Goal: Use online tool/utility

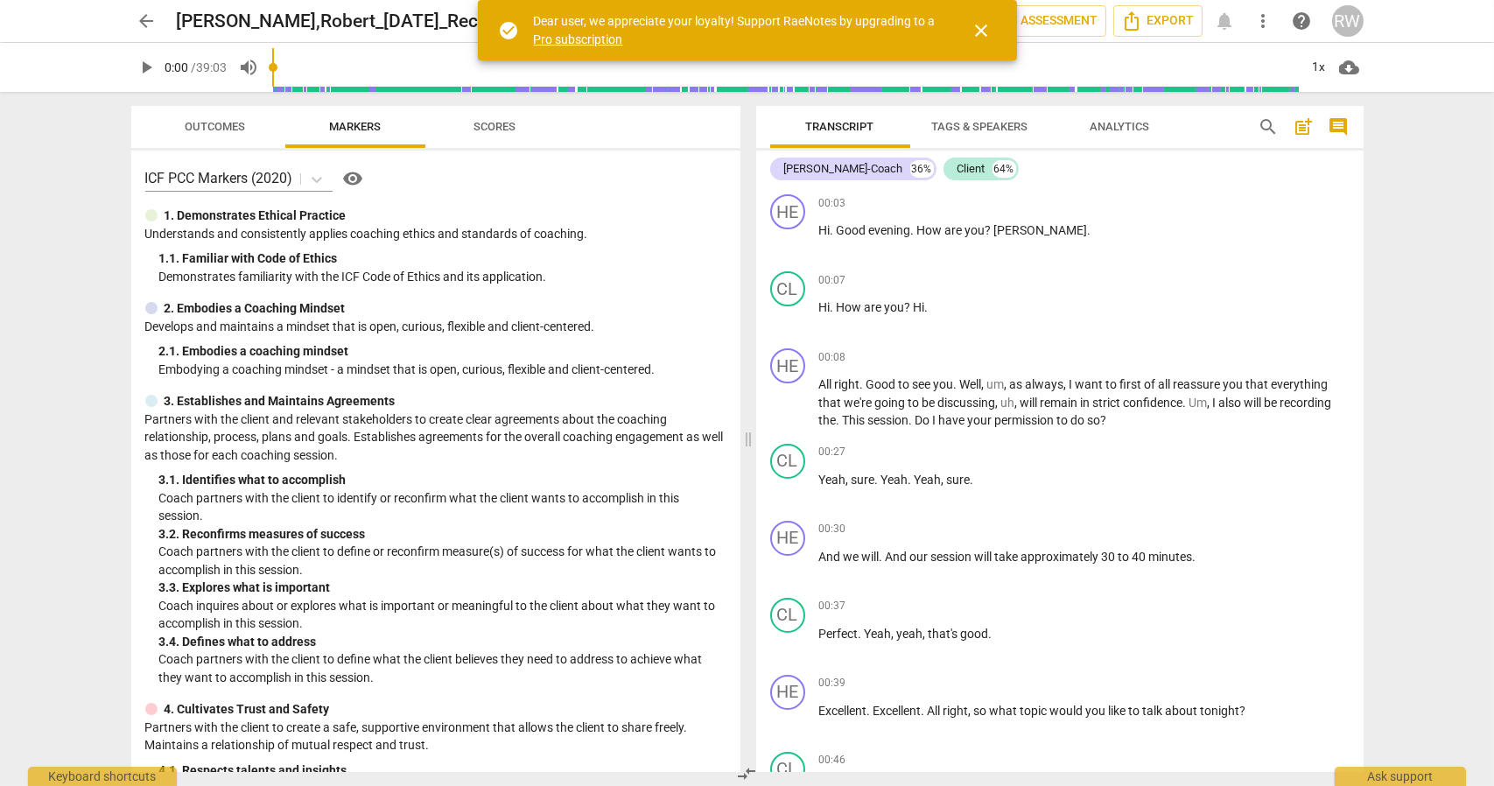
click at [980, 29] on span "close" at bounding box center [982, 30] width 21 height 21
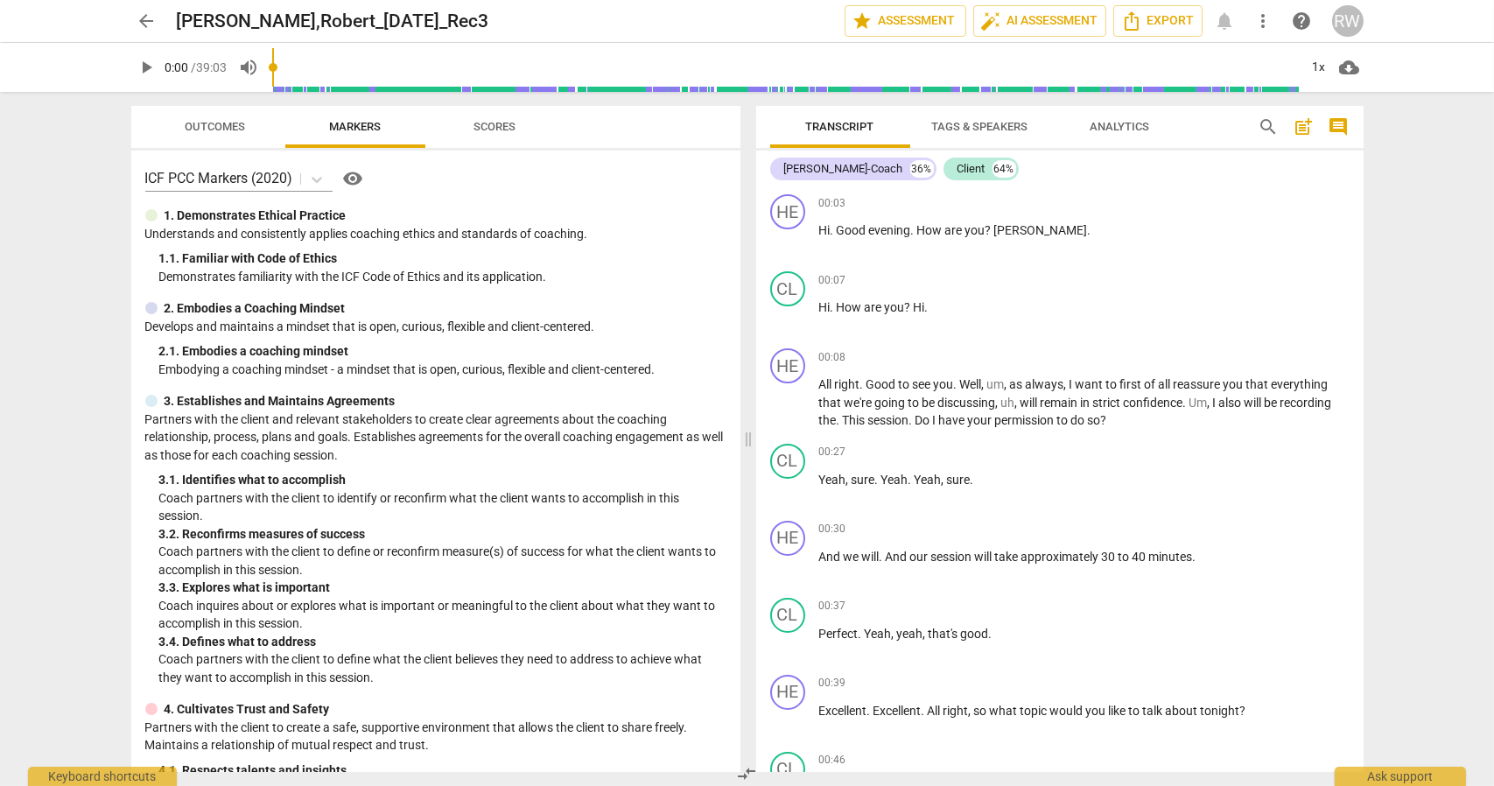
click at [1014, 136] on span "Tags & Speakers" at bounding box center [980, 128] width 138 height 24
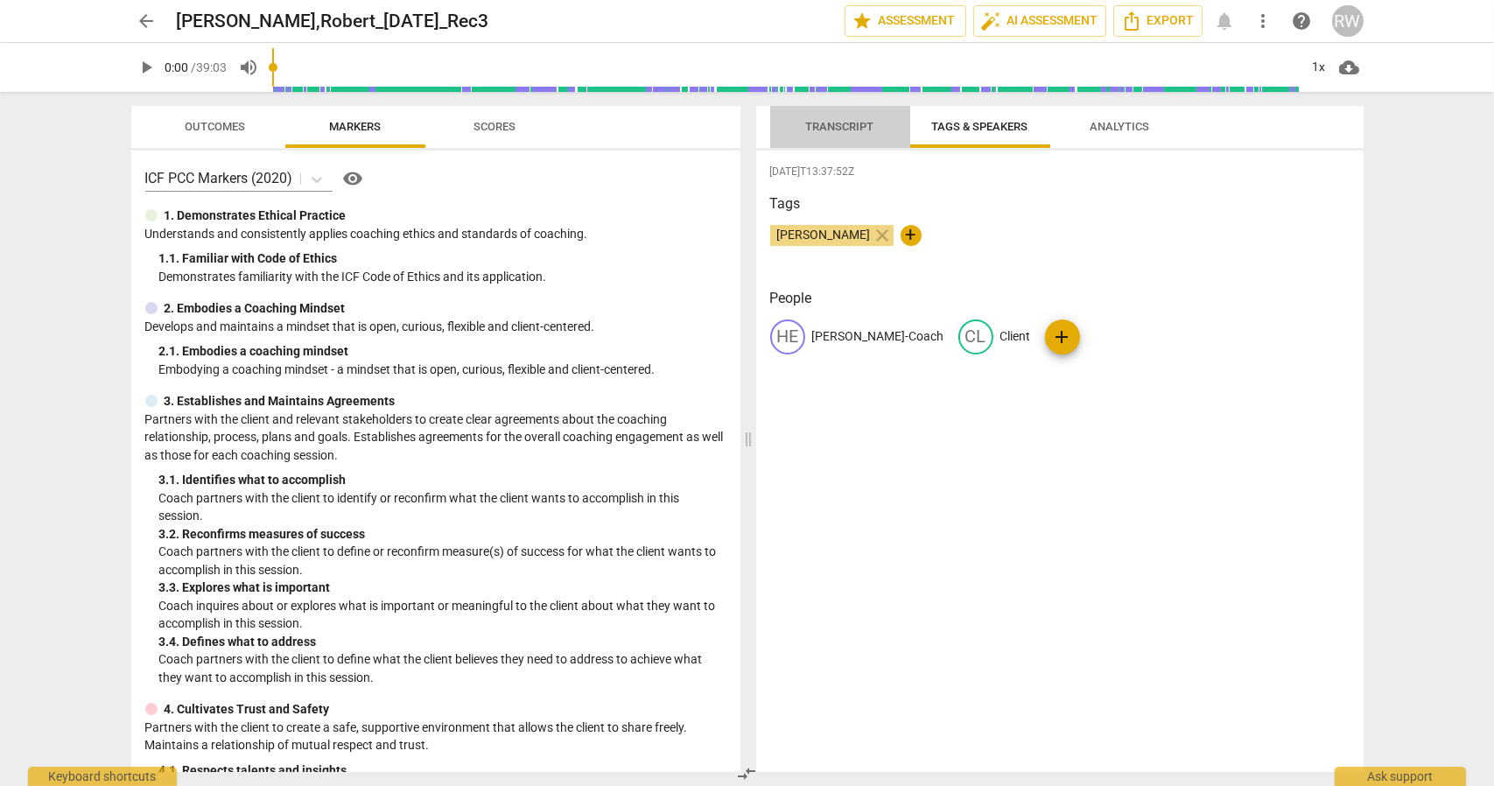
click at [844, 130] on span "Transcript" at bounding box center [840, 126] width 68 height 13
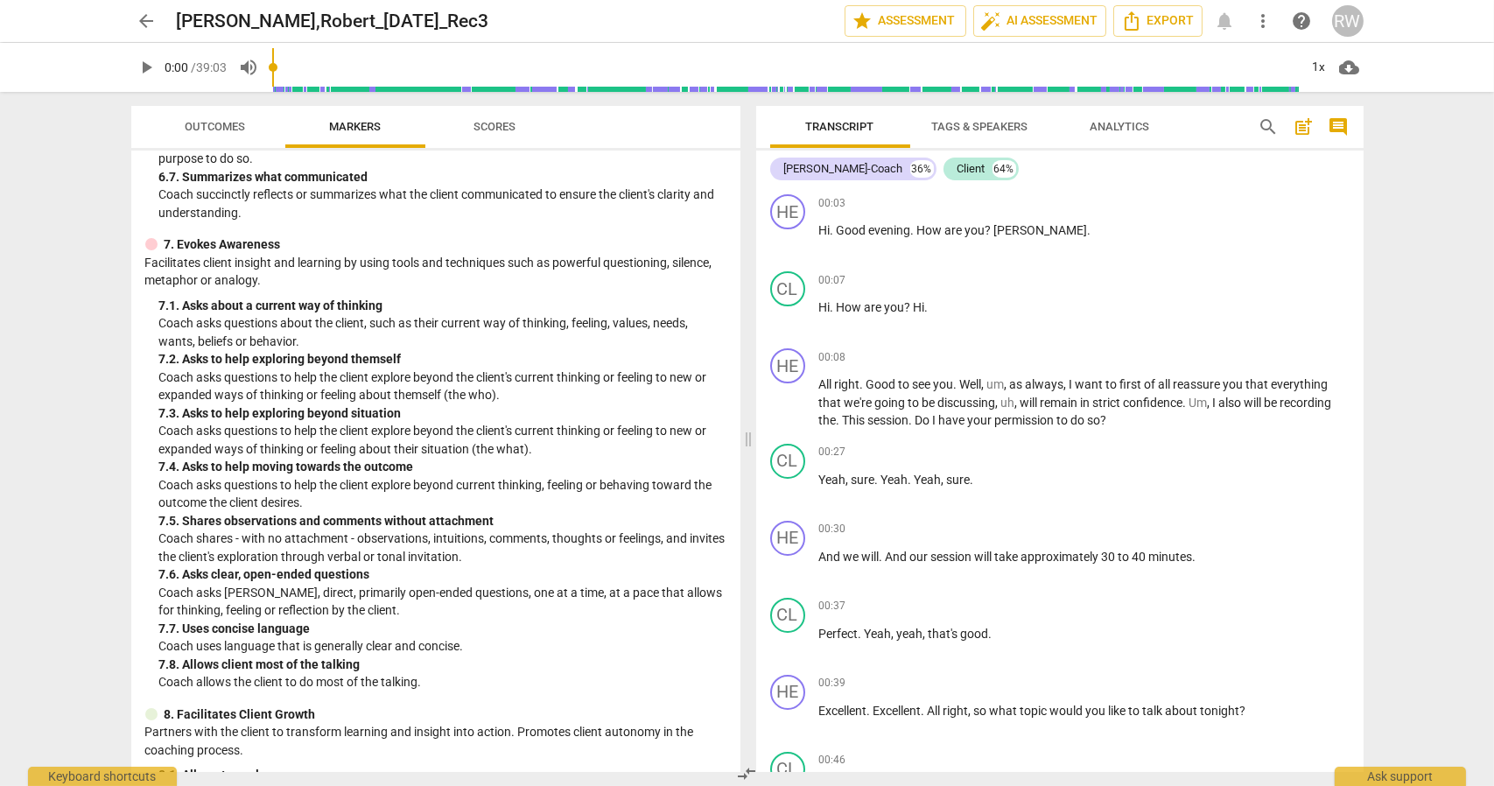
scroll to position [1576, 0]
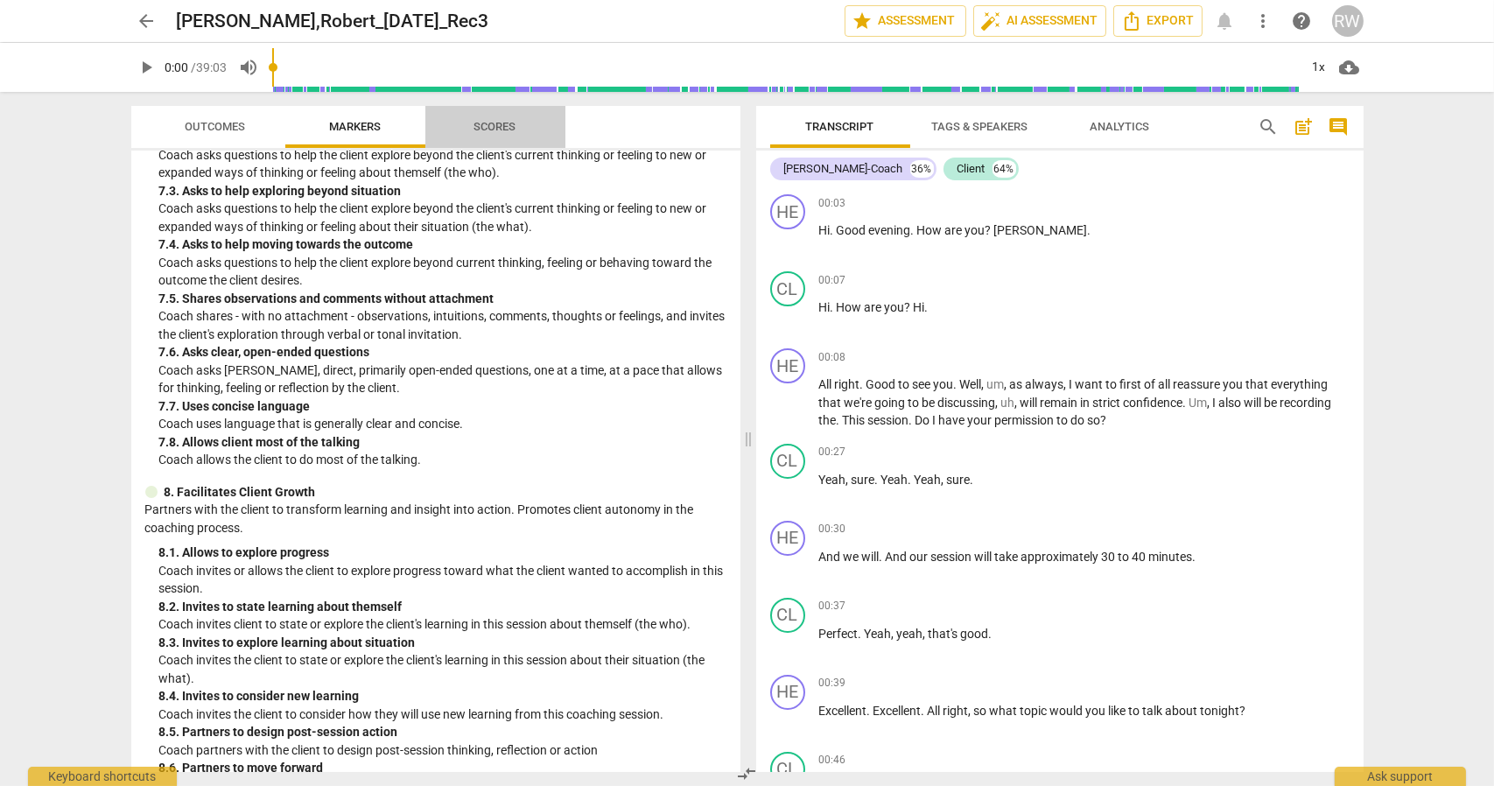
click at [492, 125] on span "Scores" at bounding box center [495, 126] width 42 height 13
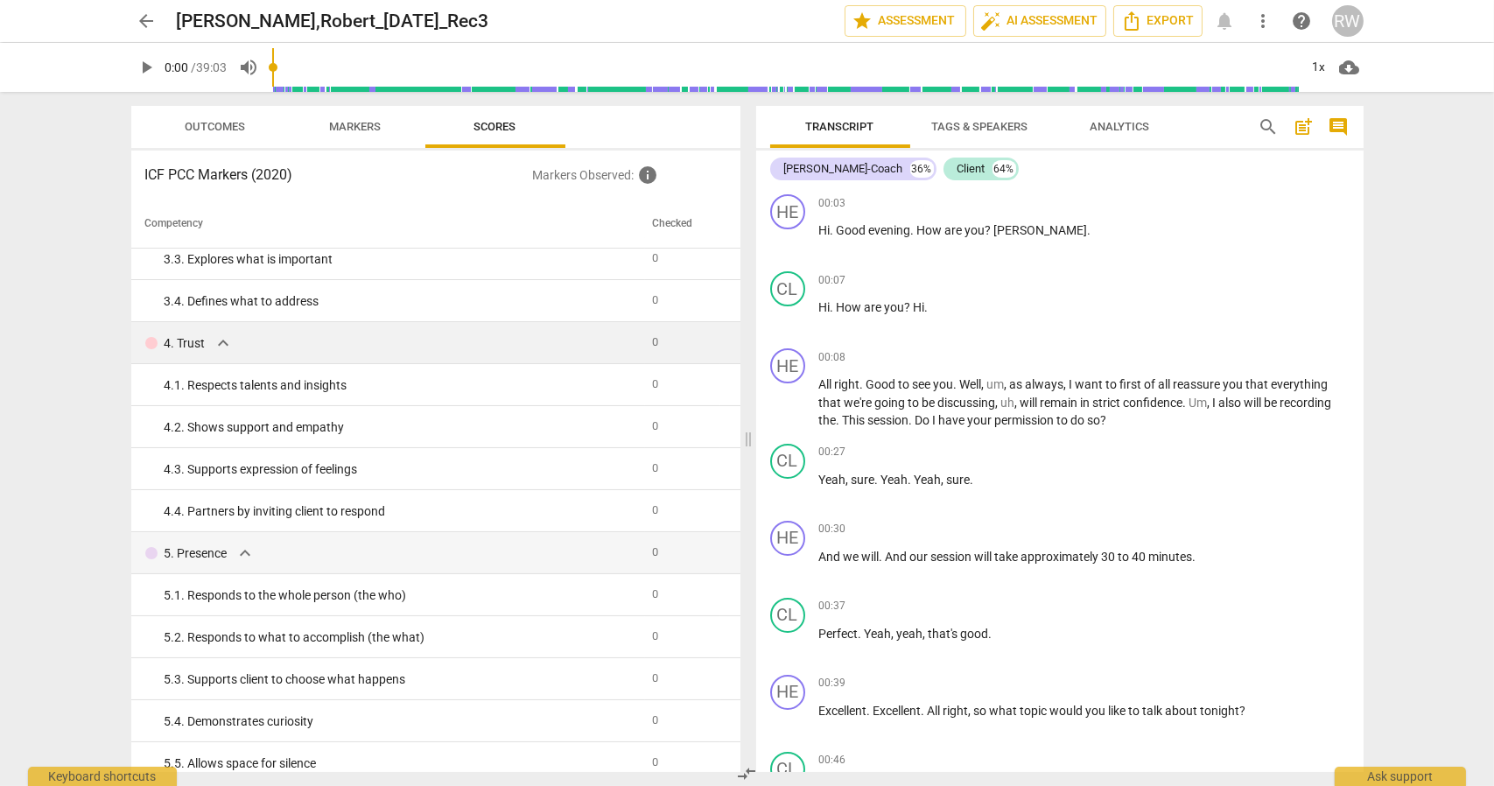
scroll to position [0, 0]
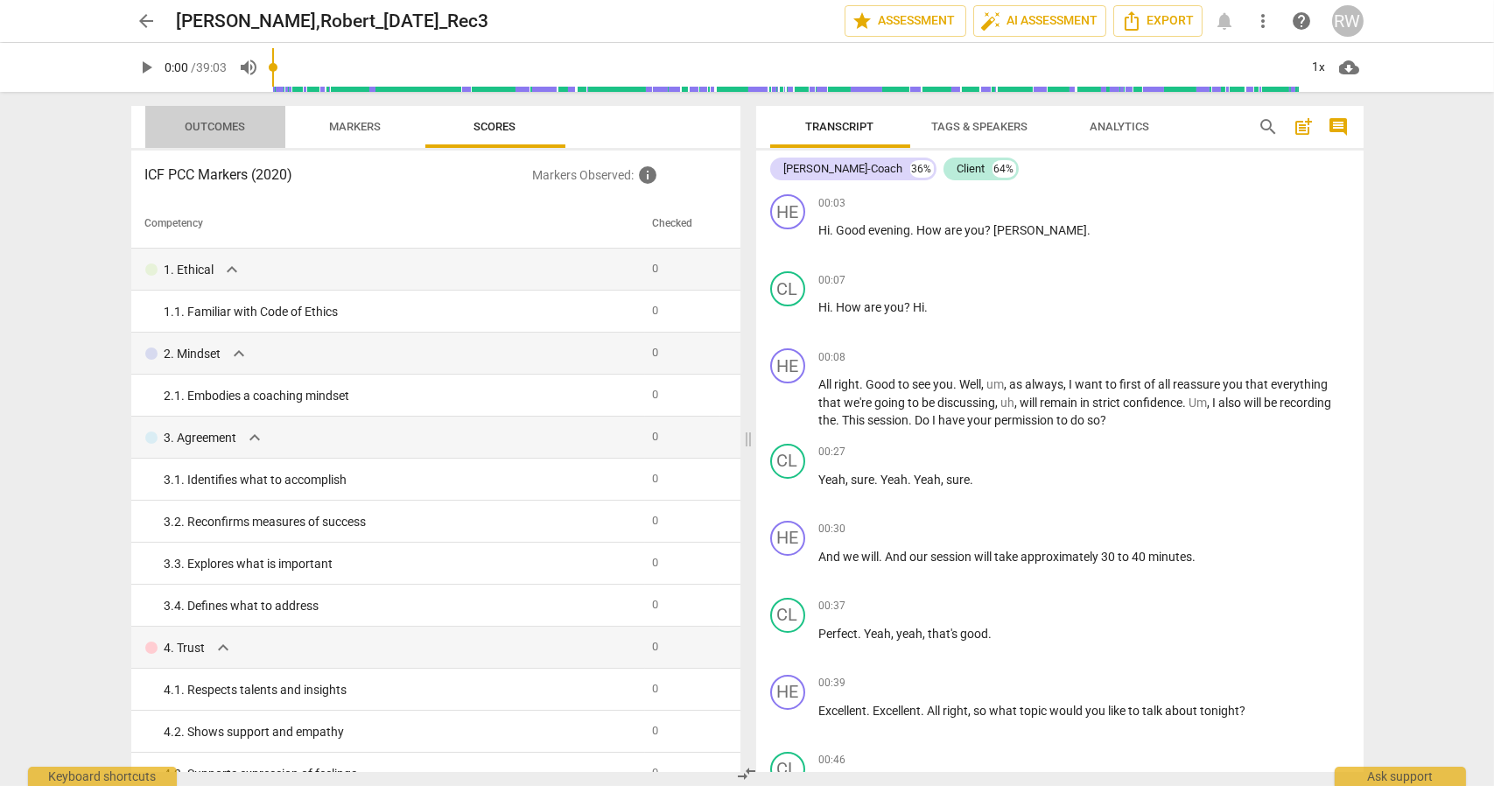
click at [219, 125] on span "Outcomes" at bounding box center [215, 126] width 60 height 13
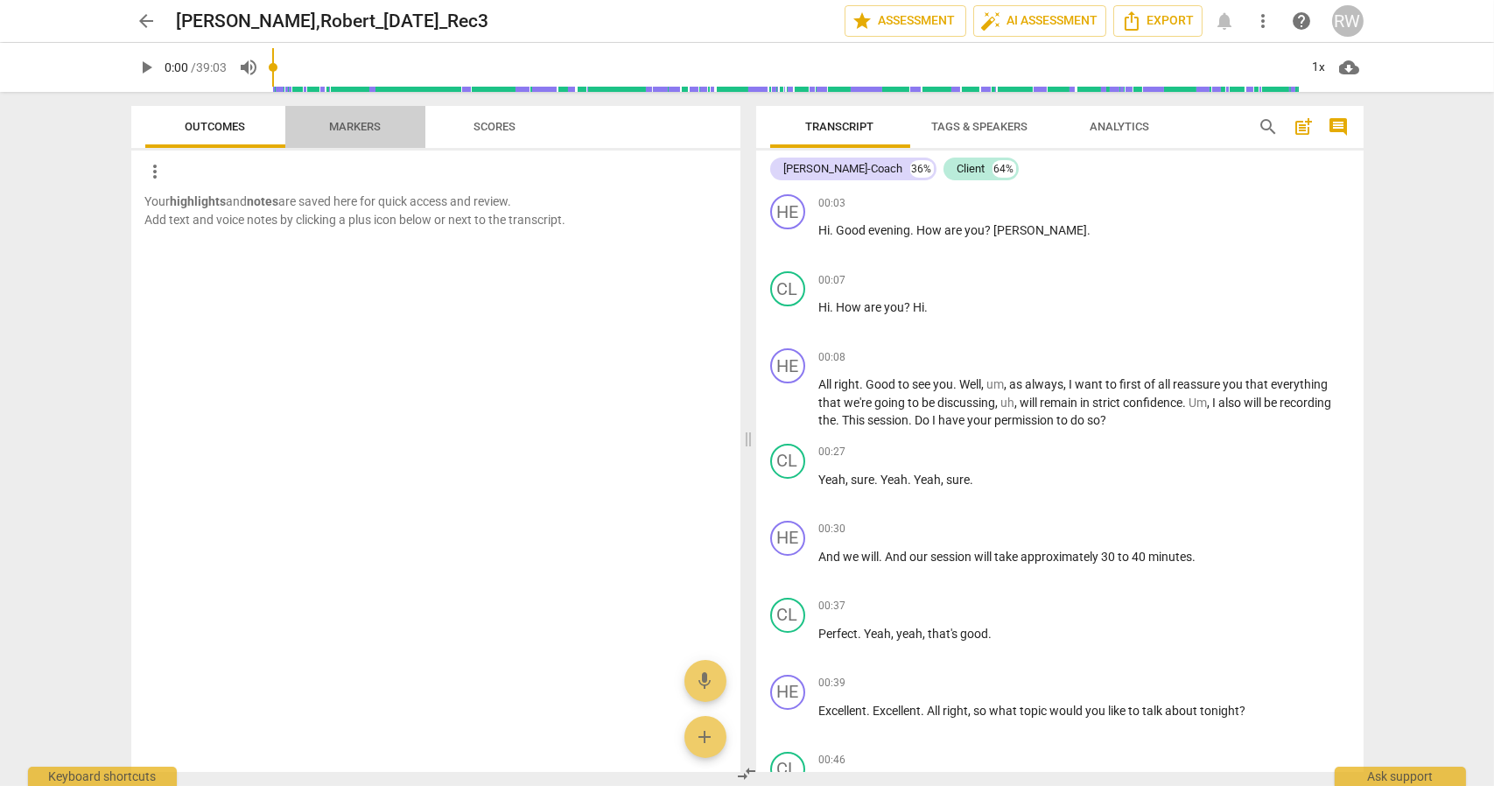
click at [354, 123] on span "Markers" at bounding box center [355, 126] width 52 height 13
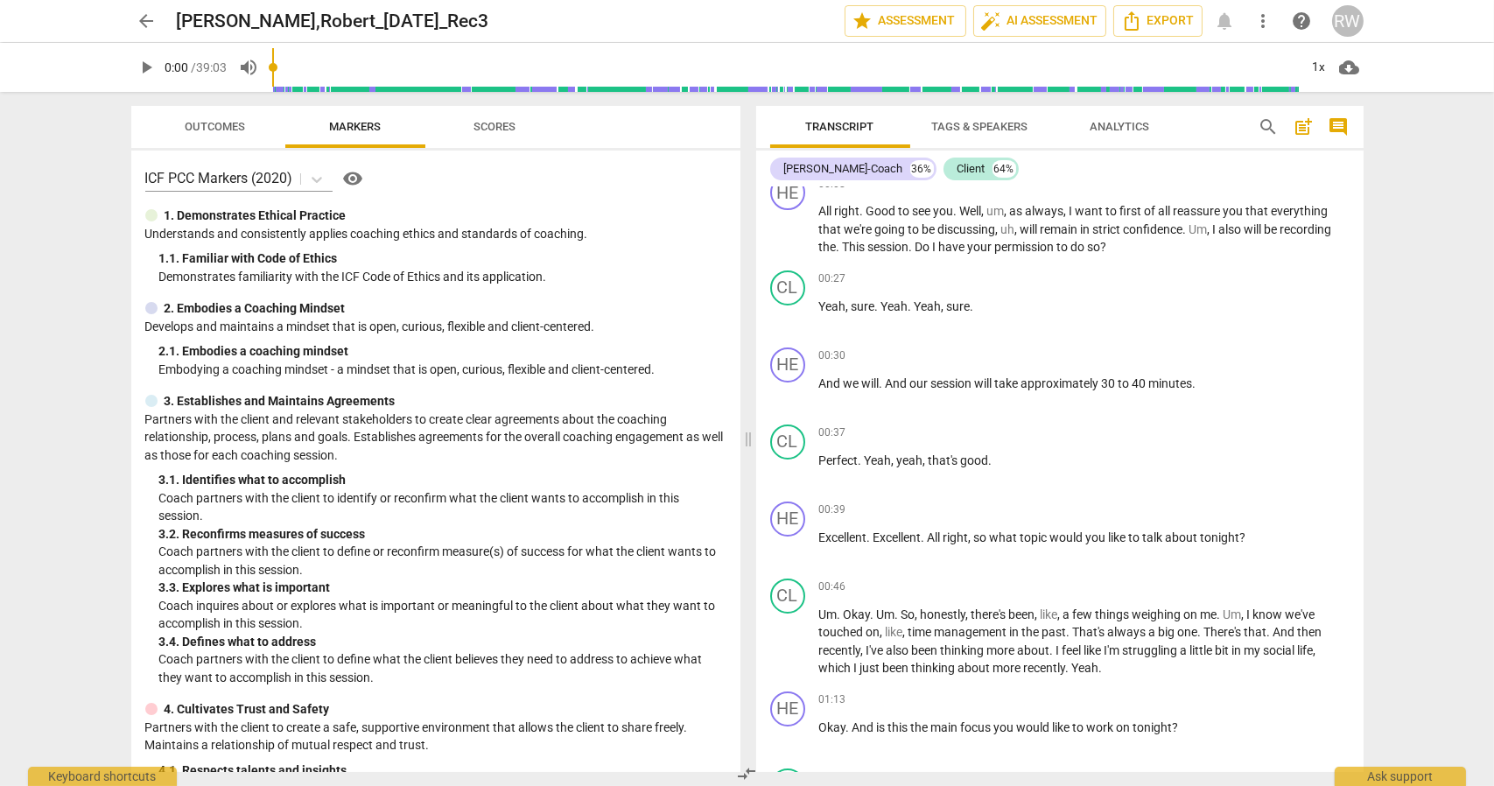
scroll to position [88, 0]
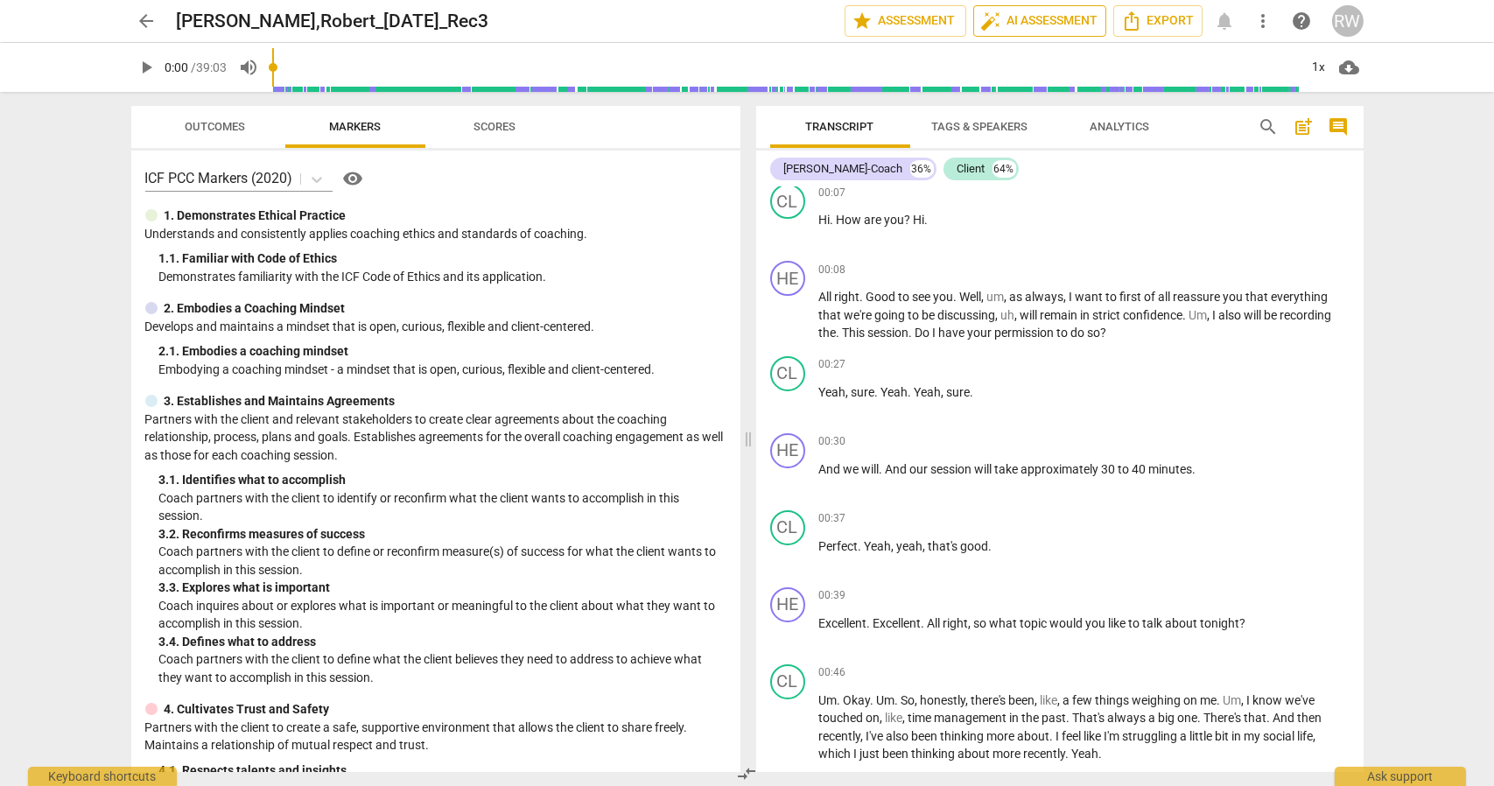
click at [1043, 17] on span "auto_fix_high AI Assessment" at bounding box center [1039, 21] width 117 height 21
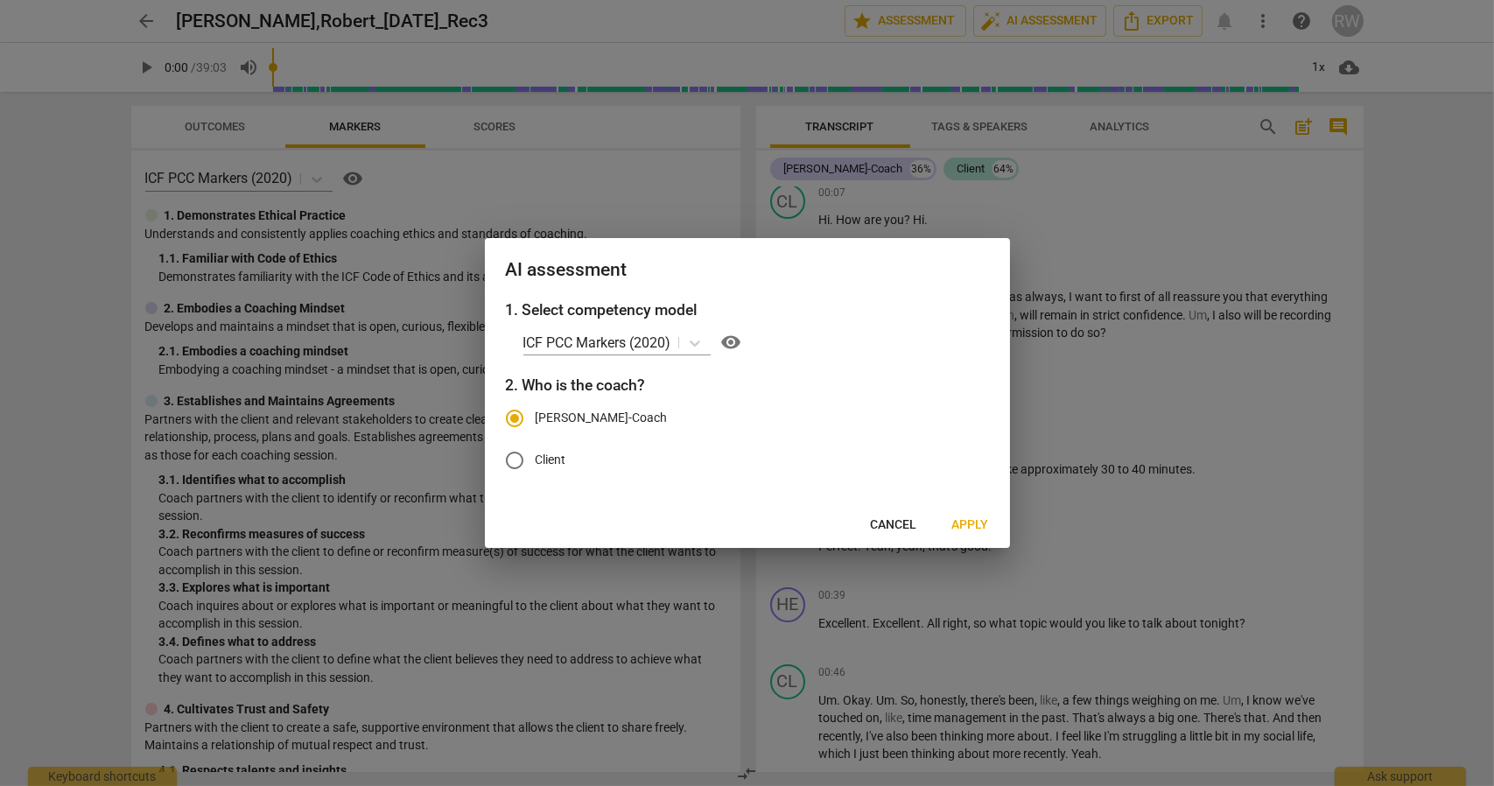
click at [965, 519] on span "Apply" at bounding box center [970, 525] width 37 height 18
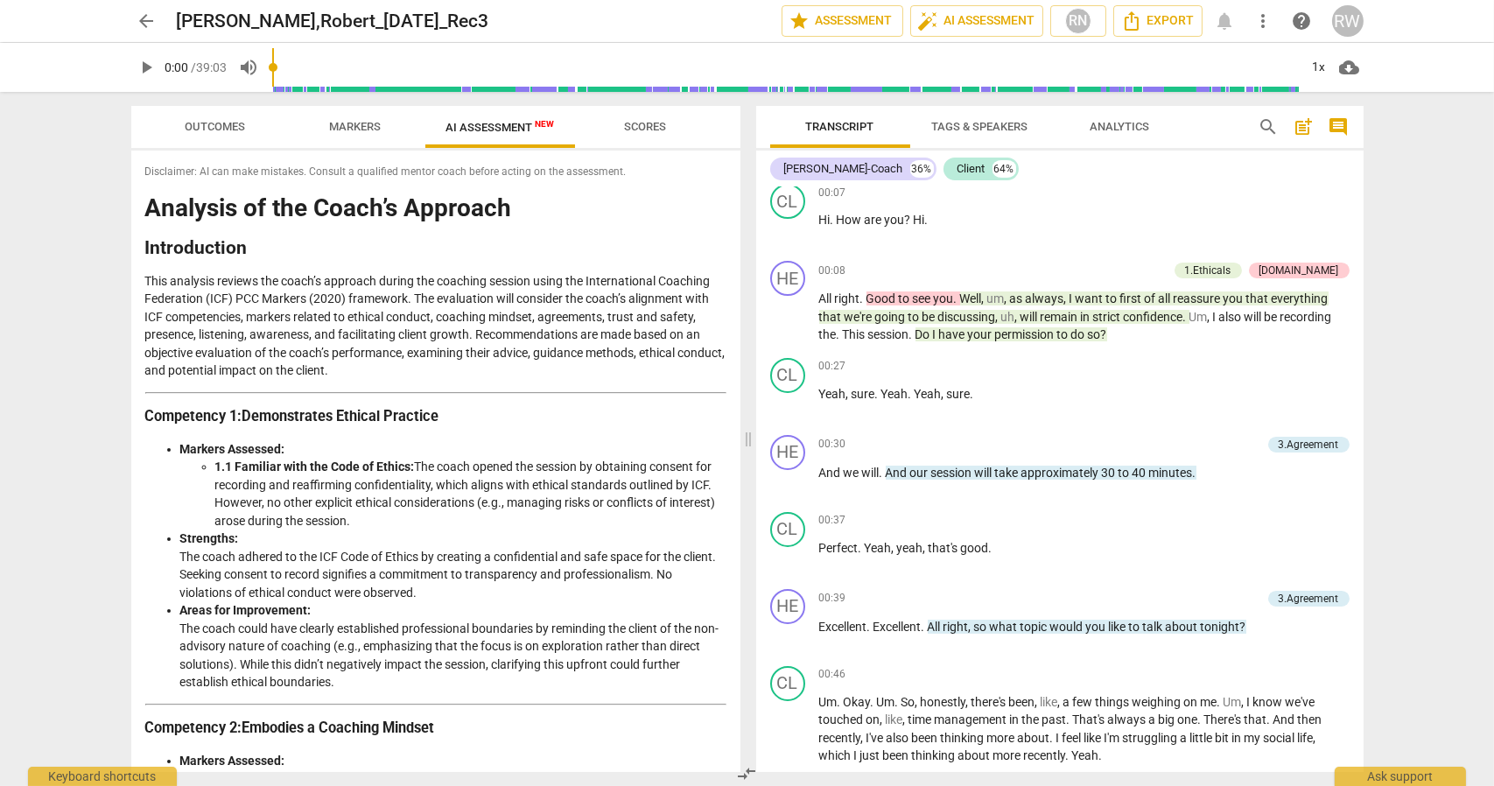
click at [608, 134] on span "Scores" at bounding box center [646, 128] width 84 height 24
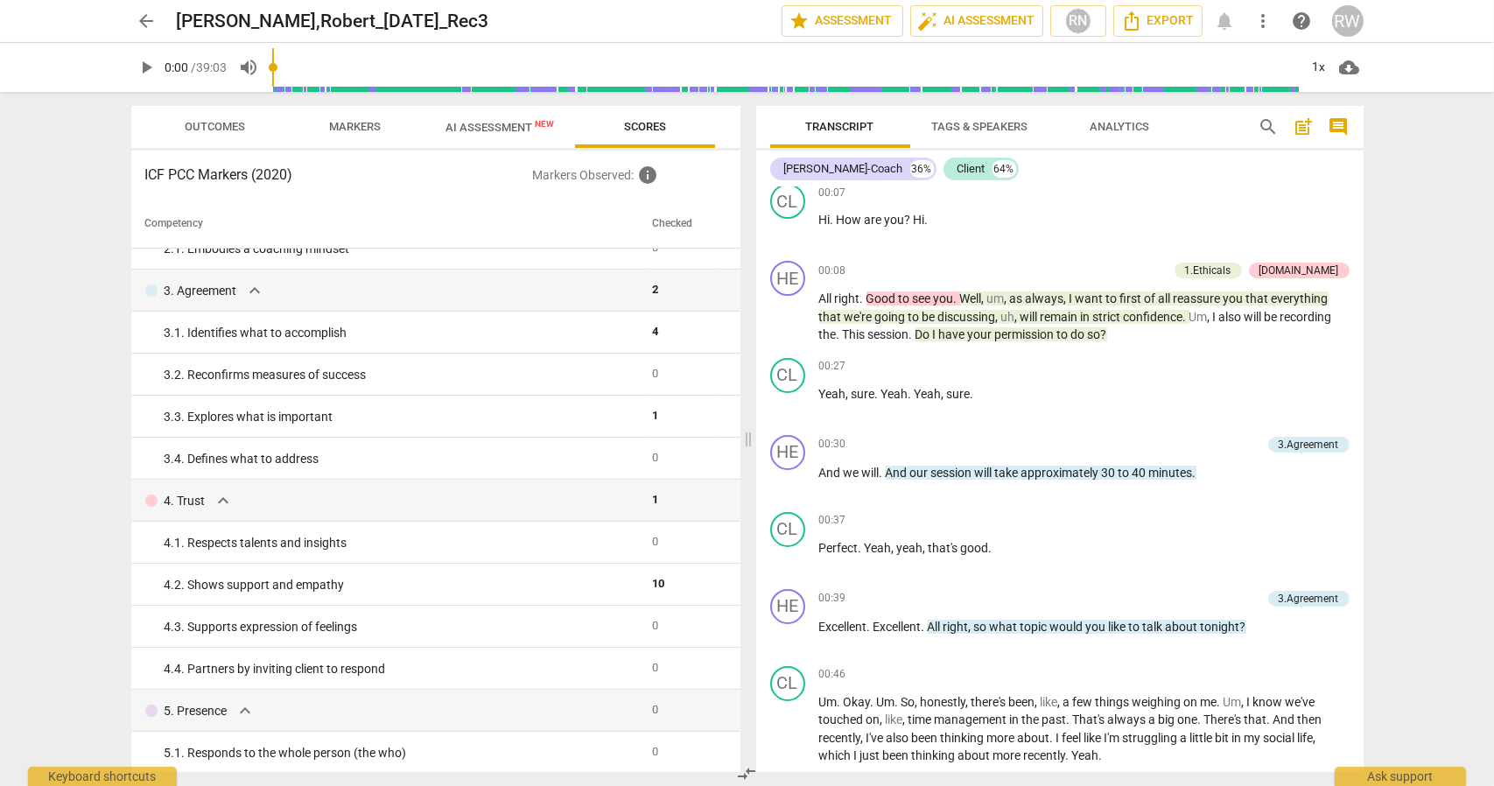
scroll to position [138, 0]
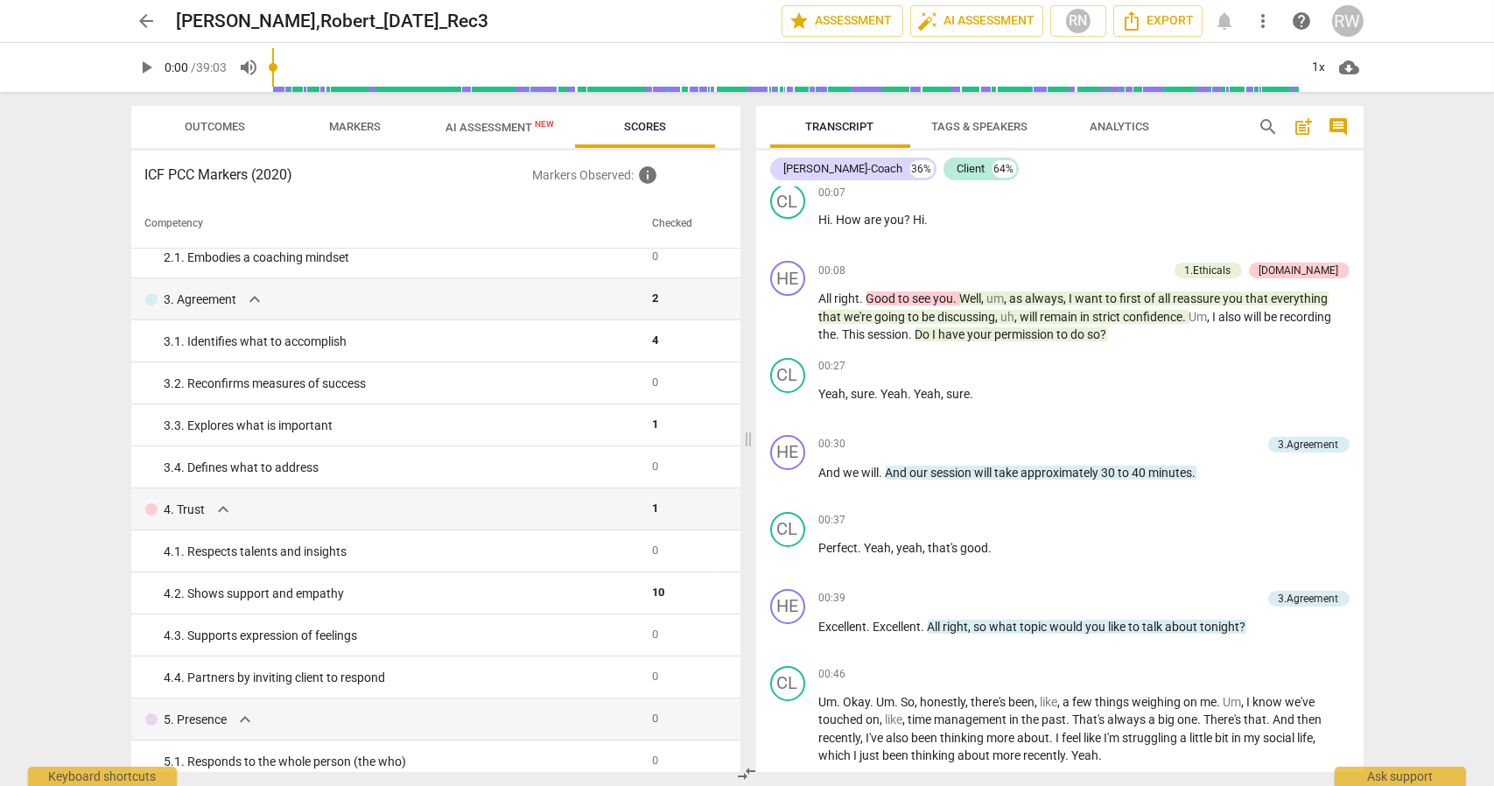
click at [509, 130] on span "AI Assessment New" at bounding box center [500, 127] width 109 height 13
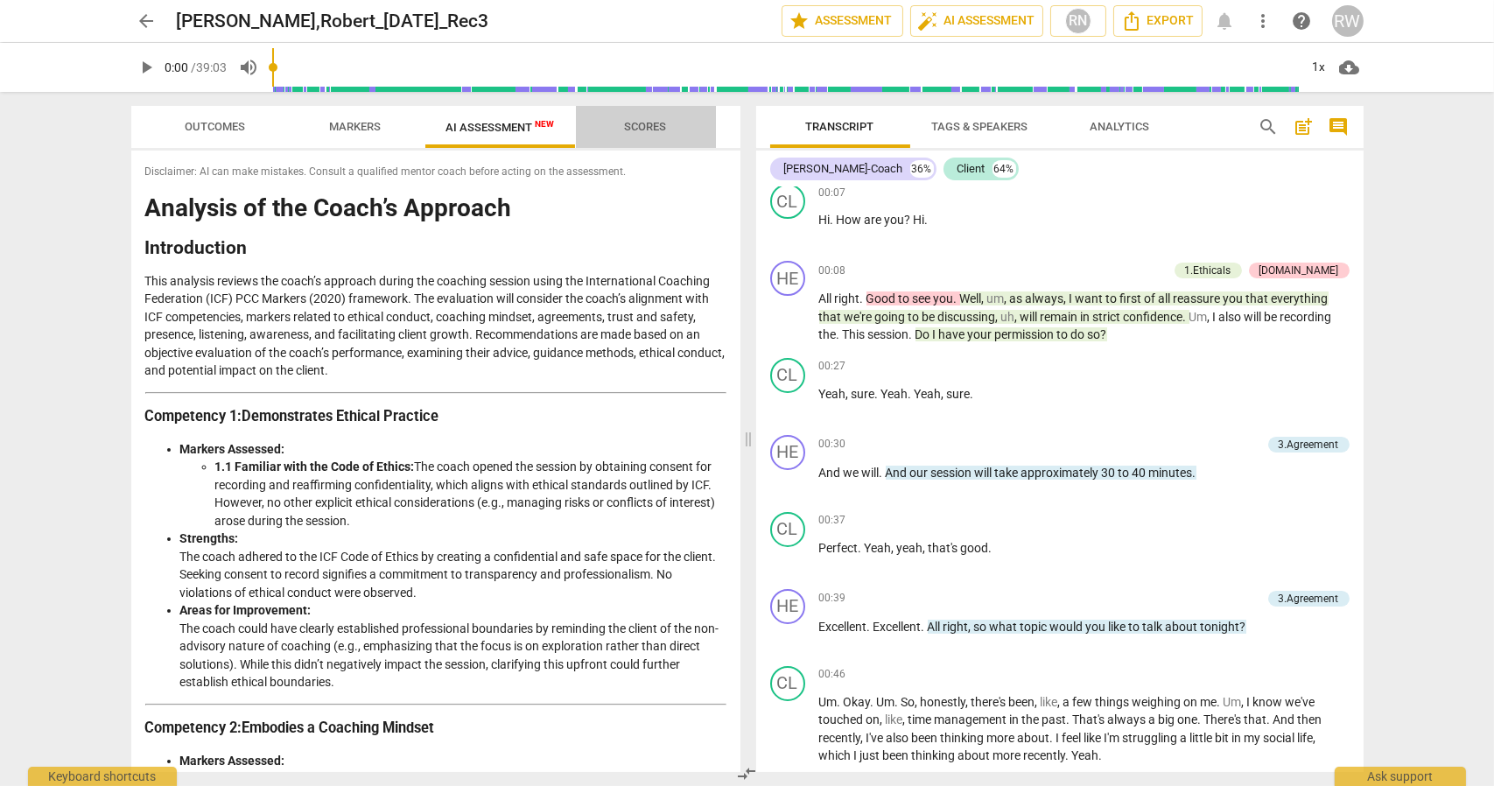
click at [632, 128] on span "Scores" at bounding box center [646, 126] width 42 height 13
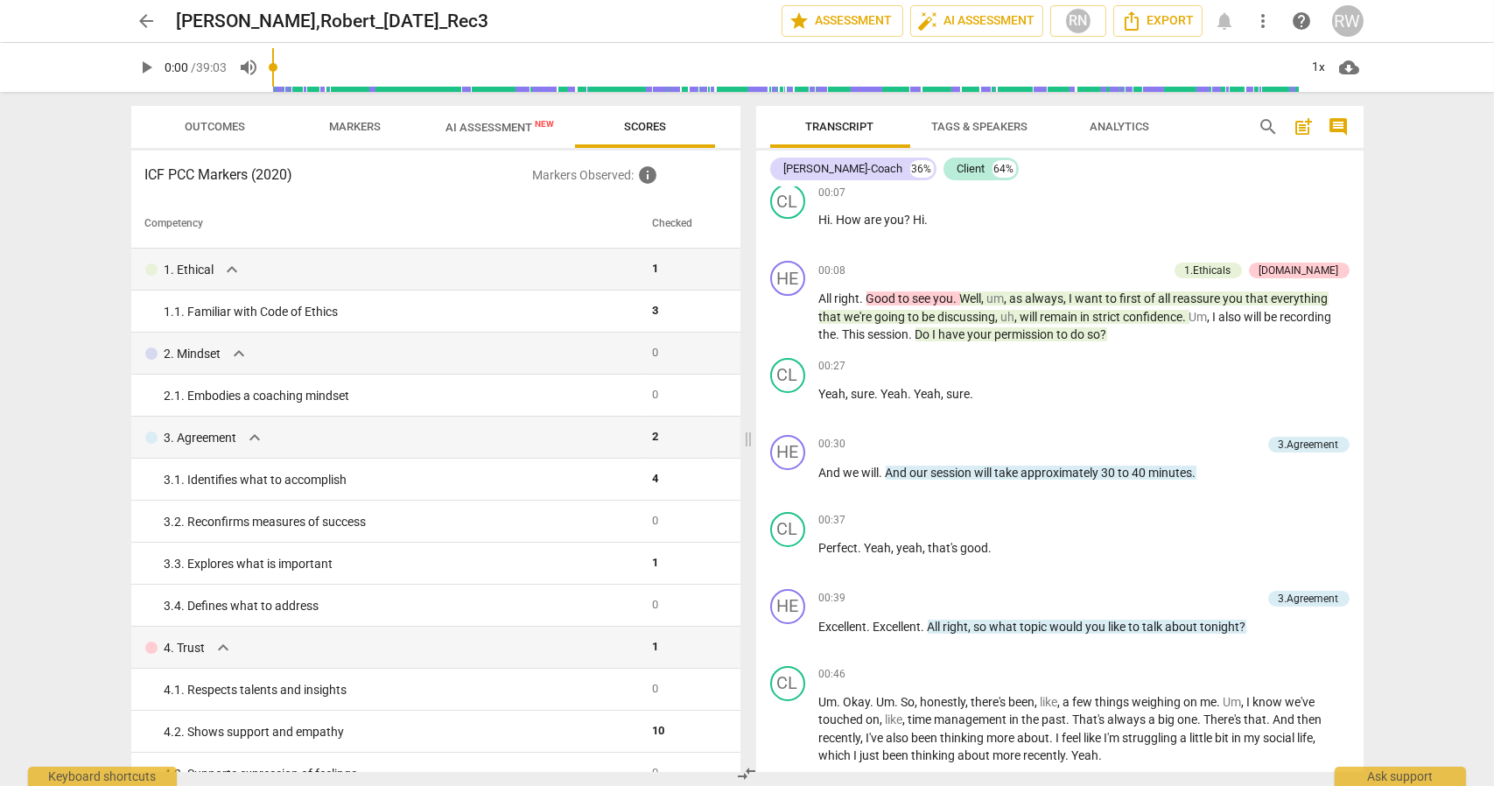
click at [380, 129] on span "Markers" at bounding box center [355, 126] width 52 height 13
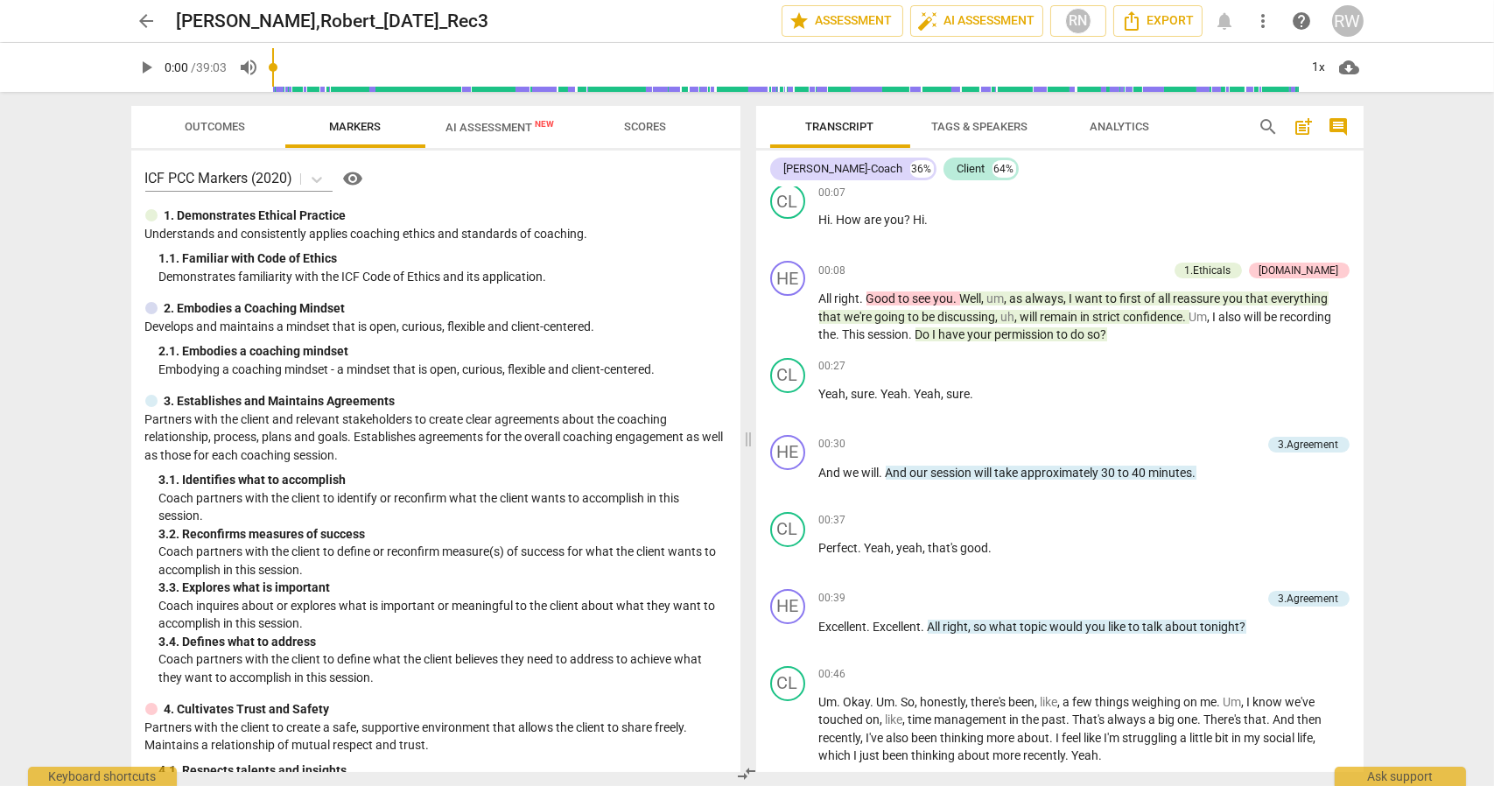
click at [220, 120] on span "Outcomes" at bounding box center [215, 126] width 60 height 13
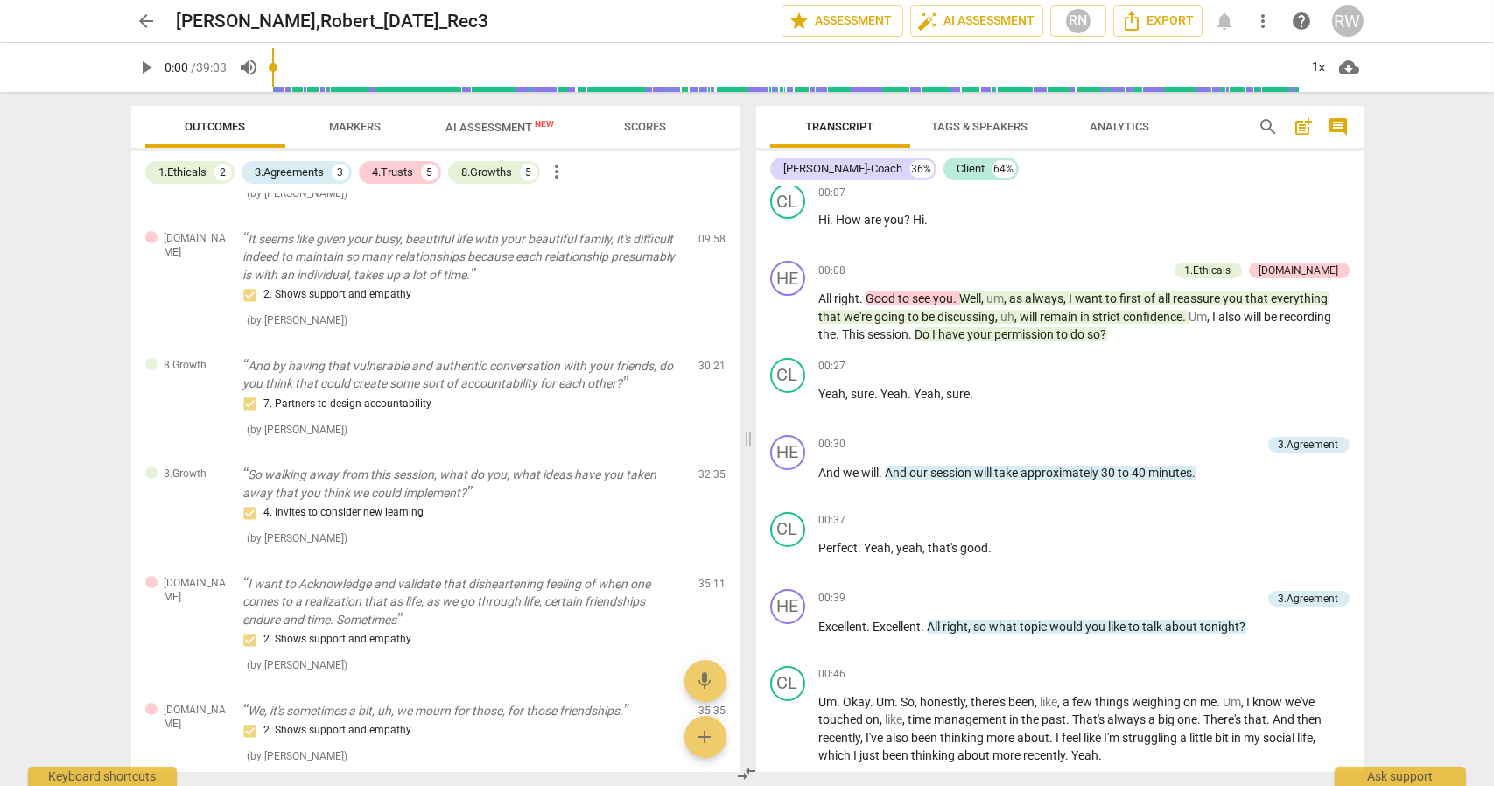
scroll to position [0, 0]
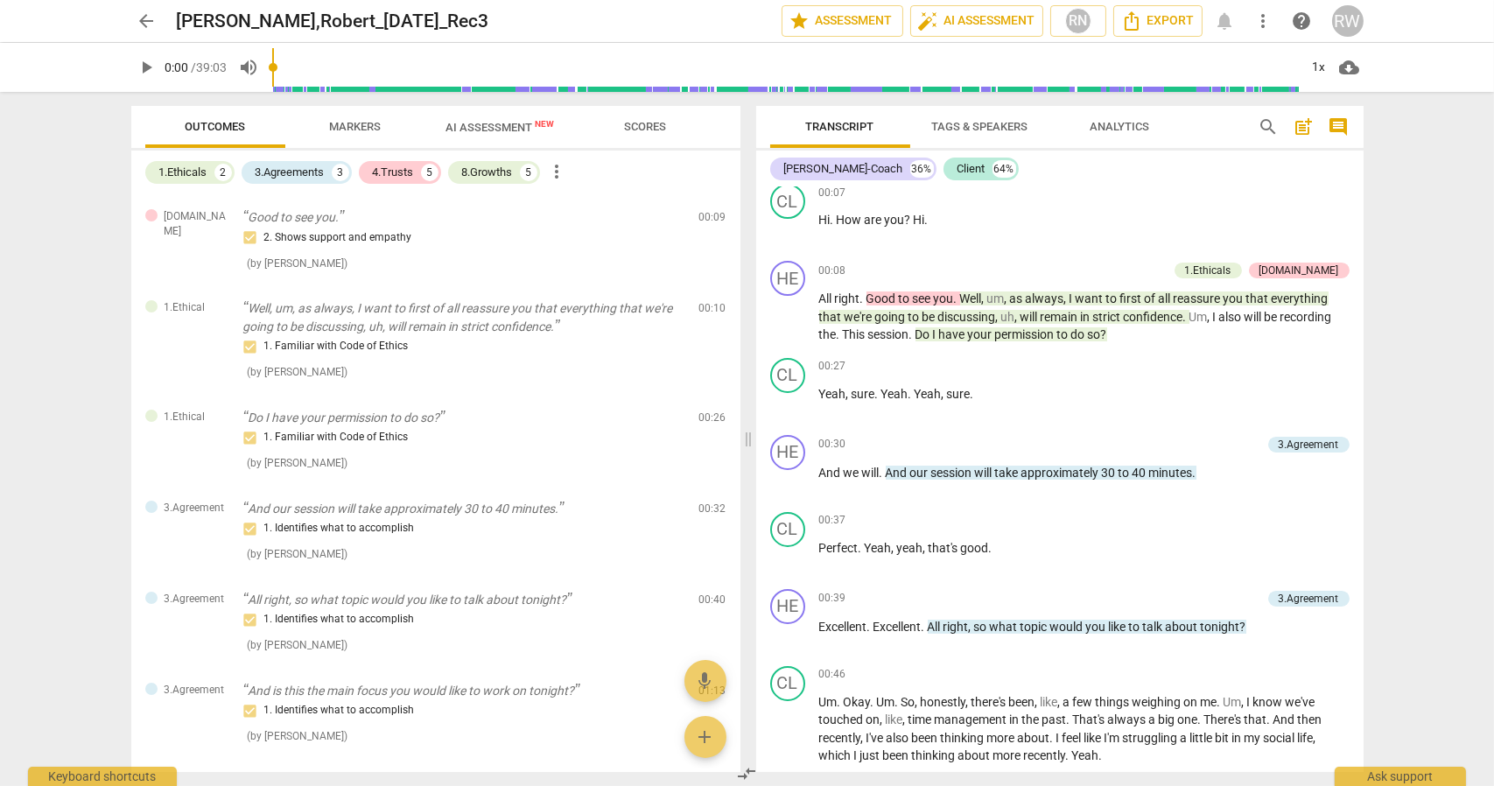
click at [347, 126] on span "Markers" at bounding box center [355, 126] width 52 height 13
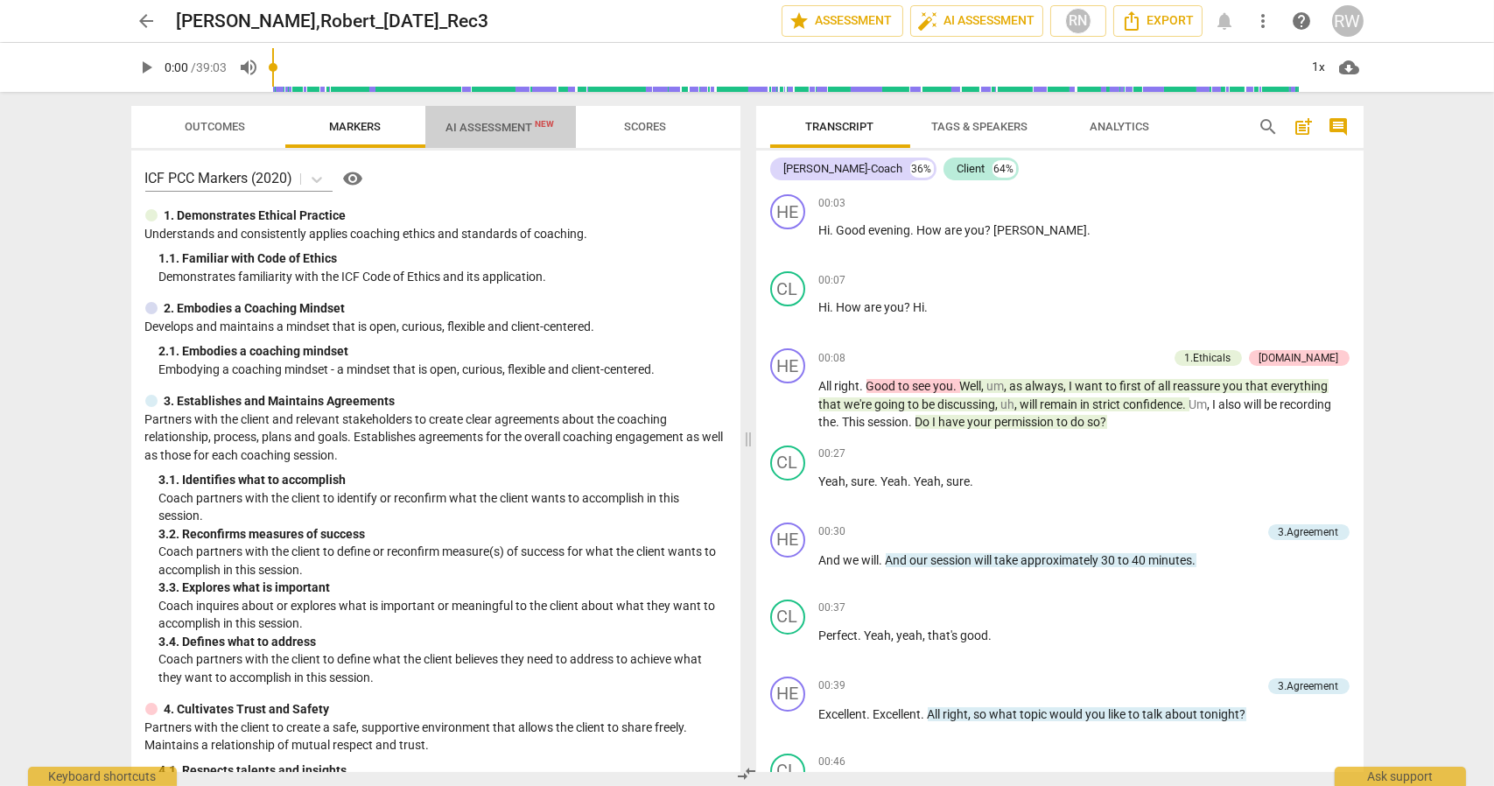
click at [497, 123] on span "AI Assessment New" at bounding box center [500, 127] width 109 height 13
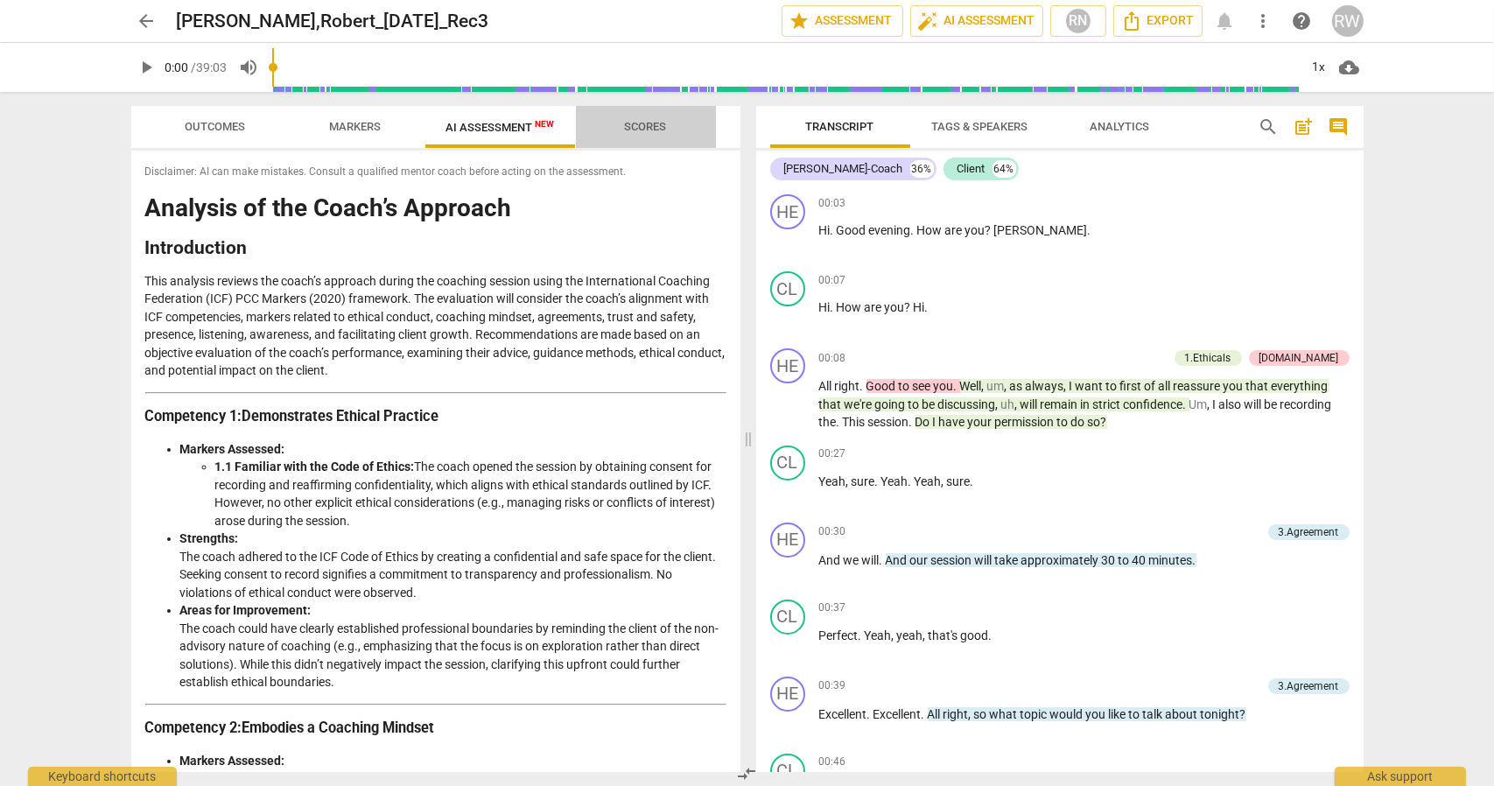
click at [659, 123] on span "Scores" at bounding box center [646, 126] width 42 height 13
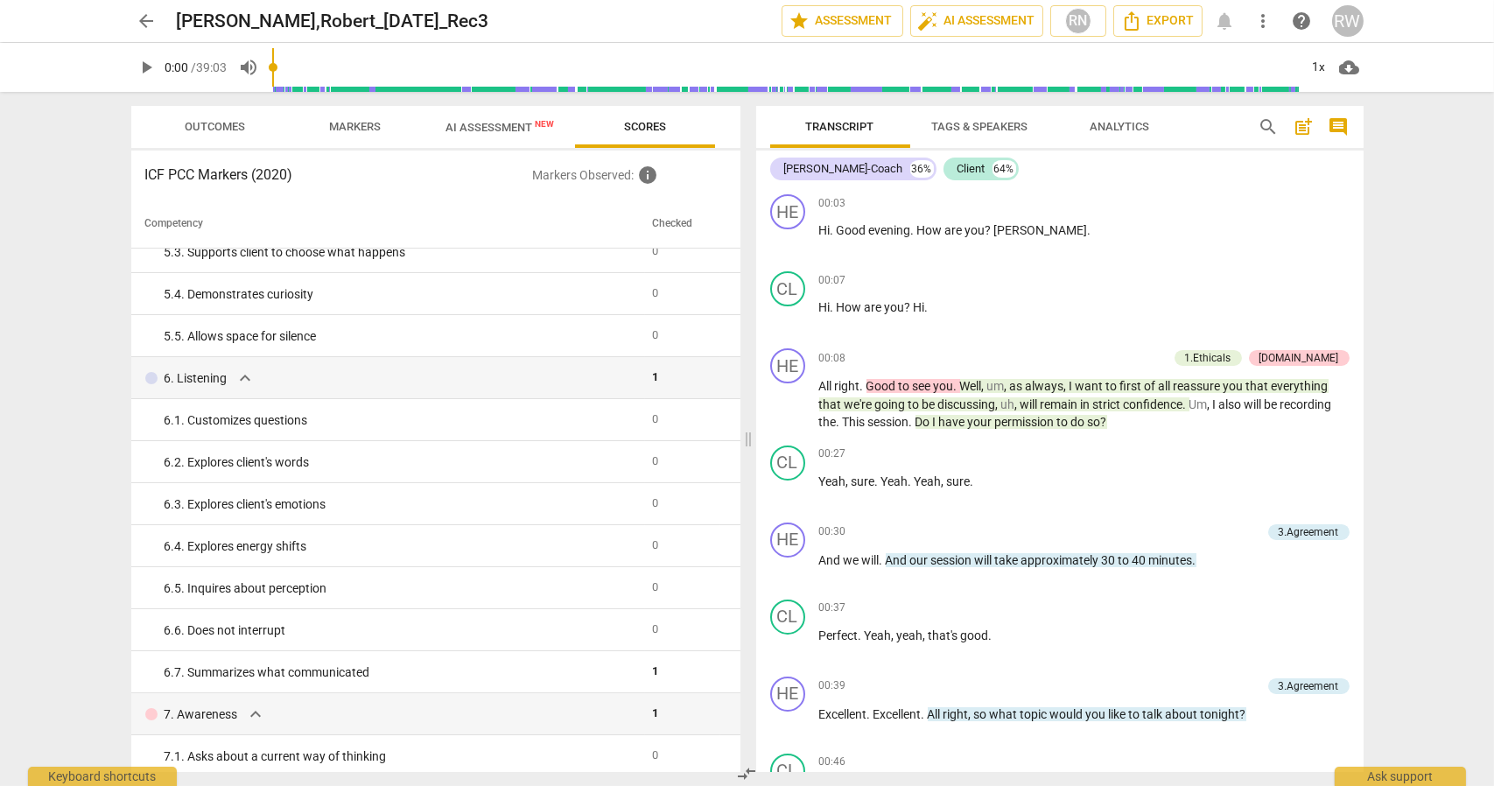
scroll to position [788, 0]
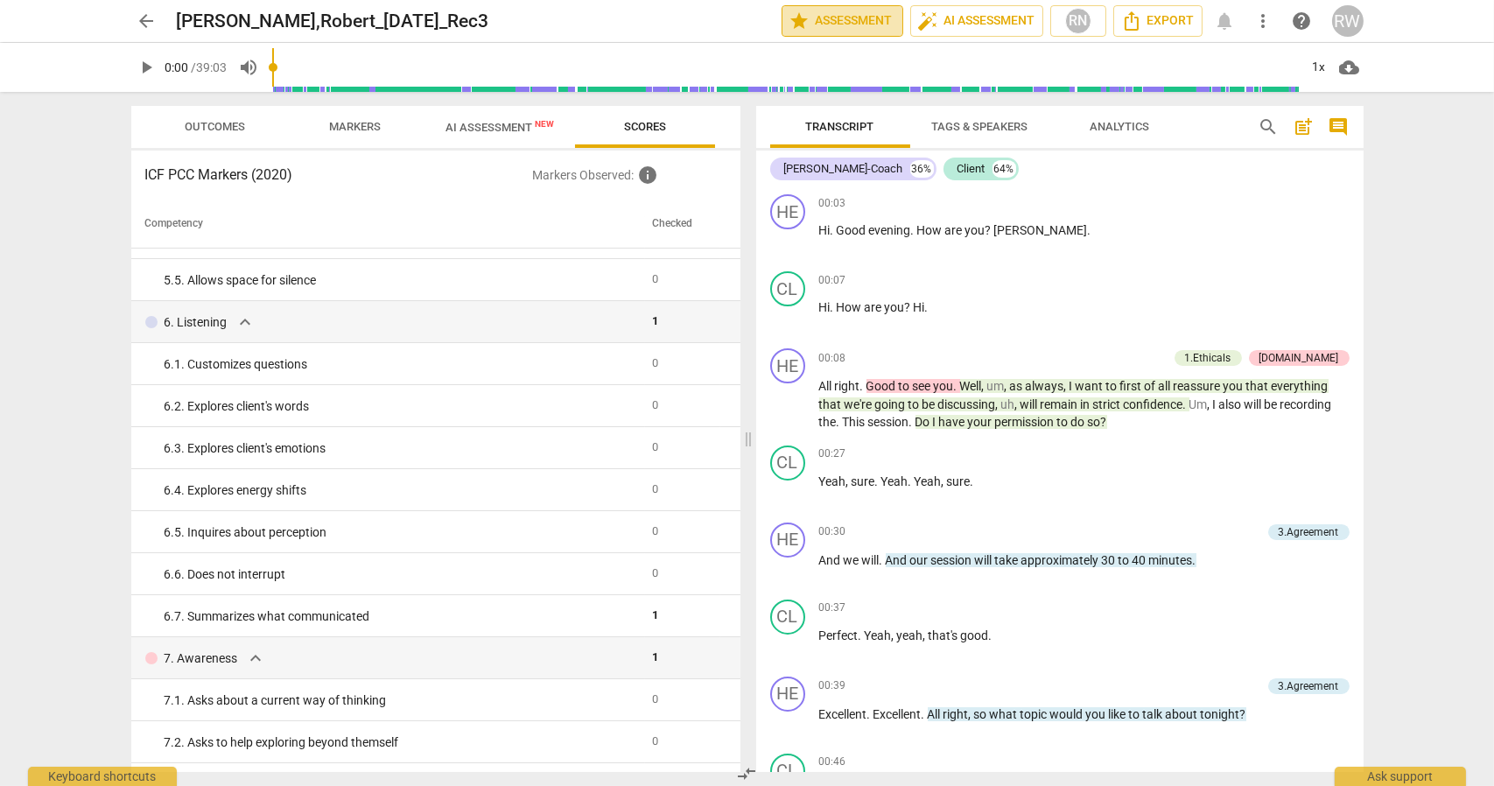
click at [832, 24] on span "star Assessment" at bounding box center [843, 21] width 106 height 21
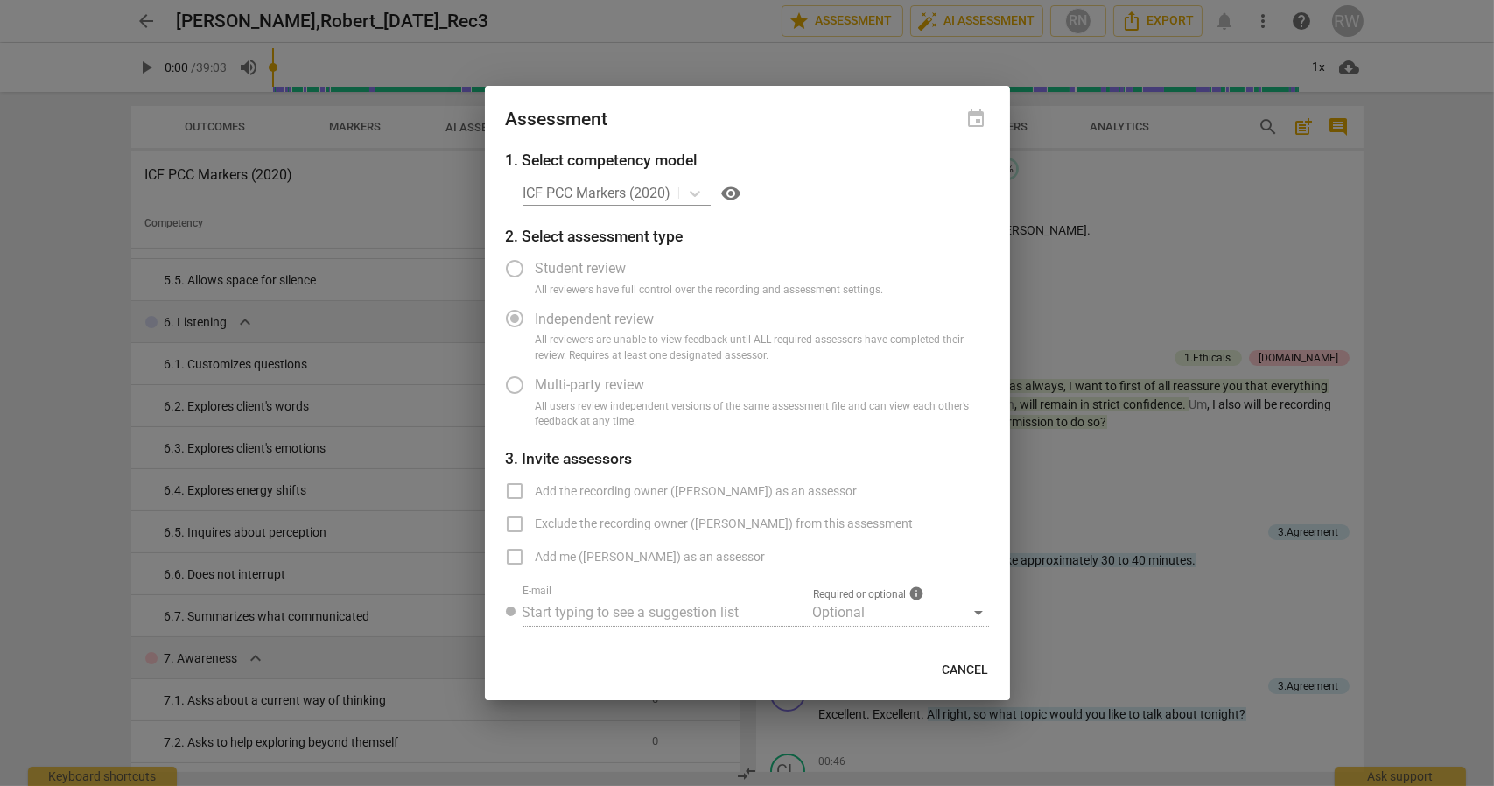
click at [710, 196] on div "ICF PCC Markers (2020) visibility" at bounding box center [756, 193] width 466 height 28
click at [741, 188] on span "visibility" at bounding box center [731, 193] width 21 height 21
click at [620, 182] on div "ICF PCC Markers (2020) visibility" at bounding box center [756, 193] width 466 height 28
click at [634, 190] on div "ICF PCC Markers (2020) visibility" at bounding box center [756, 193] width 466 height 28
drag, startPoint x: 961, startPoint y: 668, endPoint x: 956, endPoint y: 655, distance: 14.1
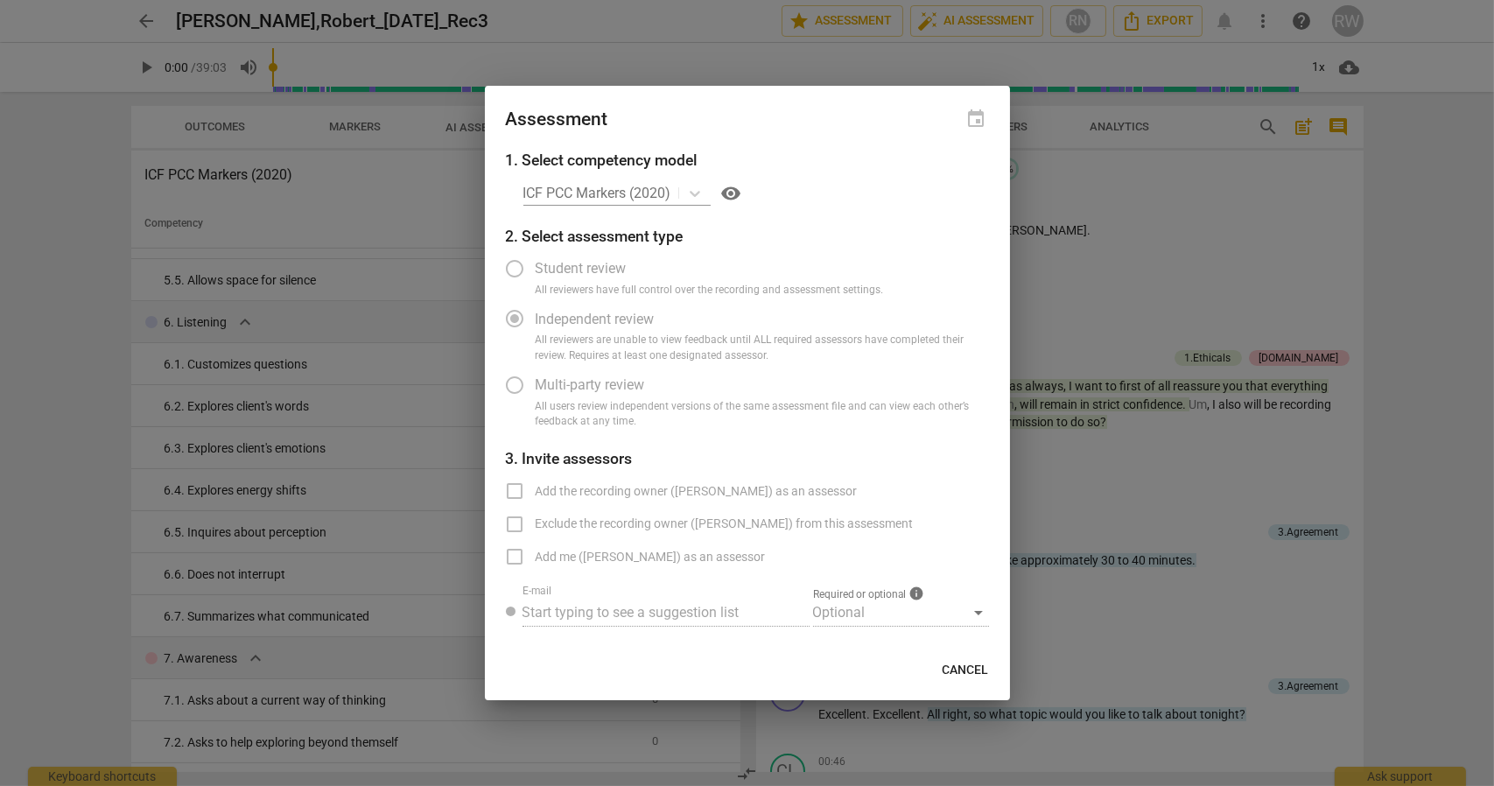
click at [962, 668] on span "Cancel" at bounding box center [966, 671] width 46 height 18
radio input "false"
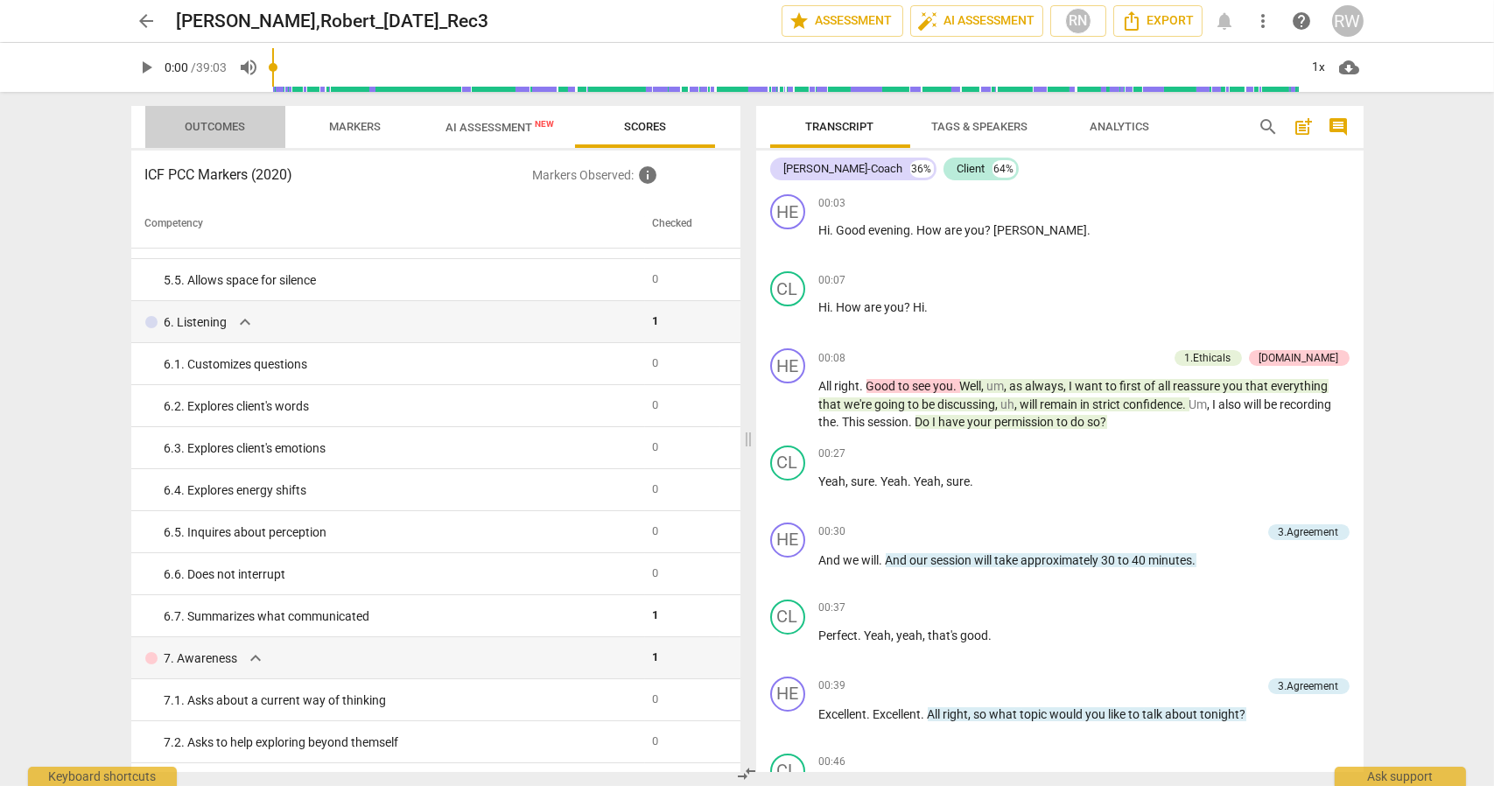
click at [207, 117] on span "Outcomes" at bounding box center [215, 128] width 102 height 24
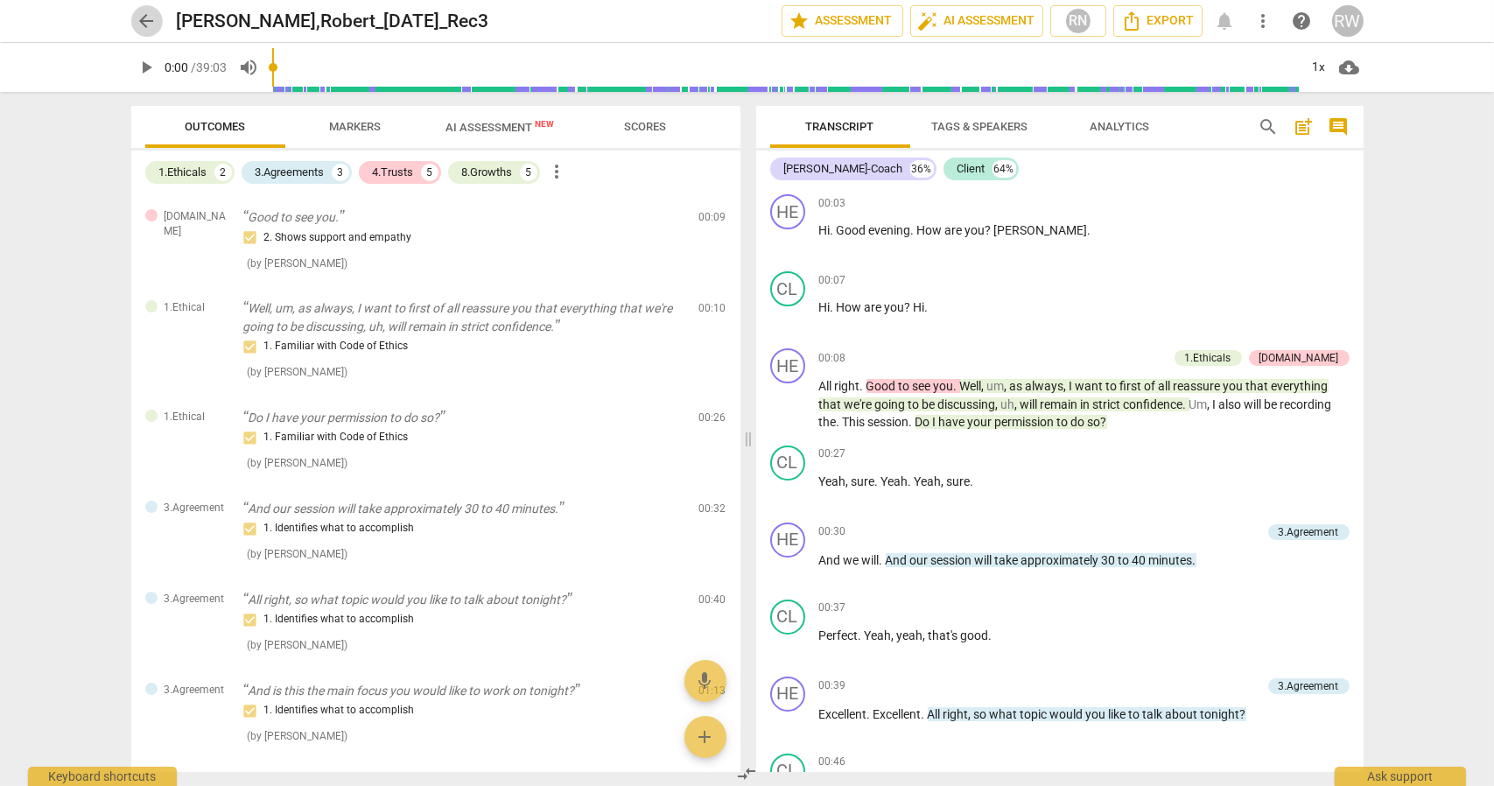
click at [146, 18] on span "arrow_back" at bounding box center [147, 21] width 21 height 21
